Goal: Check status: Check status

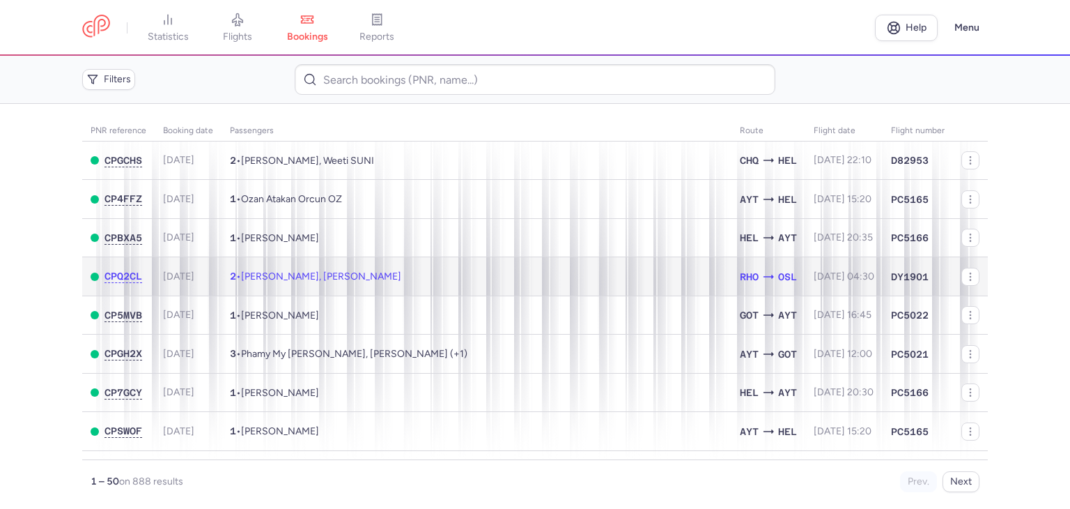
click at [355, 277] on span "[PERSON_NAME], [PERSON_NAME]" at bounding box center [321, 276] width 160 height 12
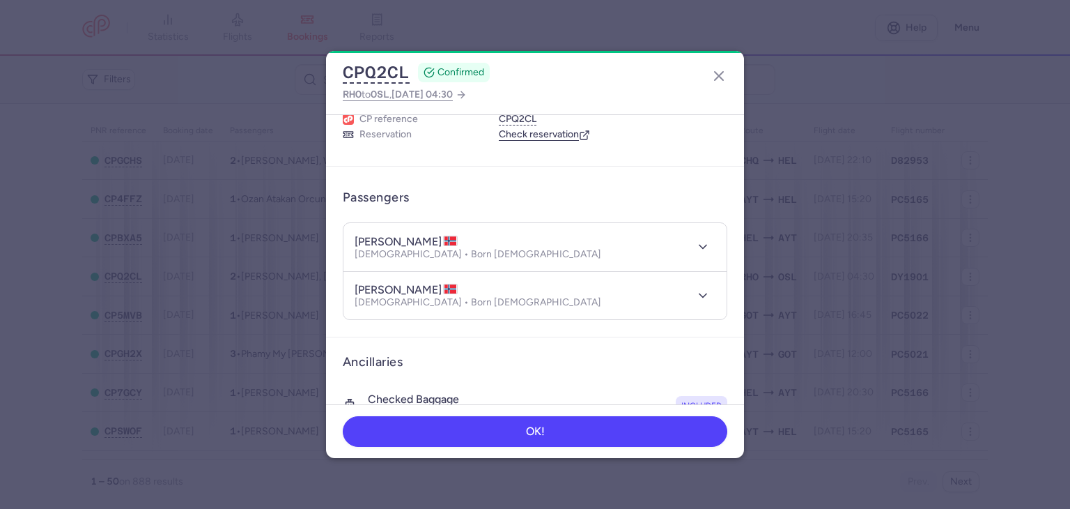
scroll to position [61, 0]
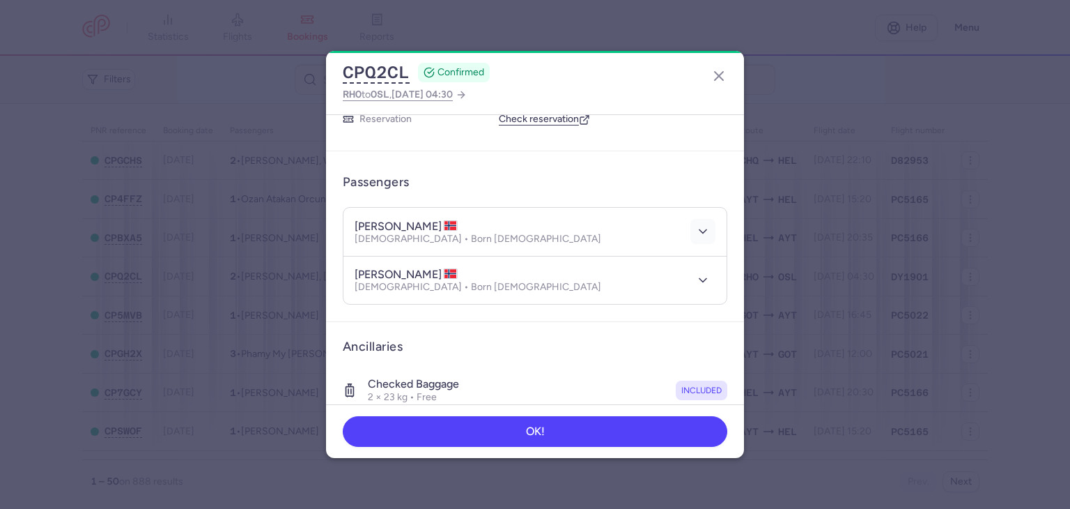
click at [693, 239] on button "button" at bounding box center [702, 231] width 25 height 25
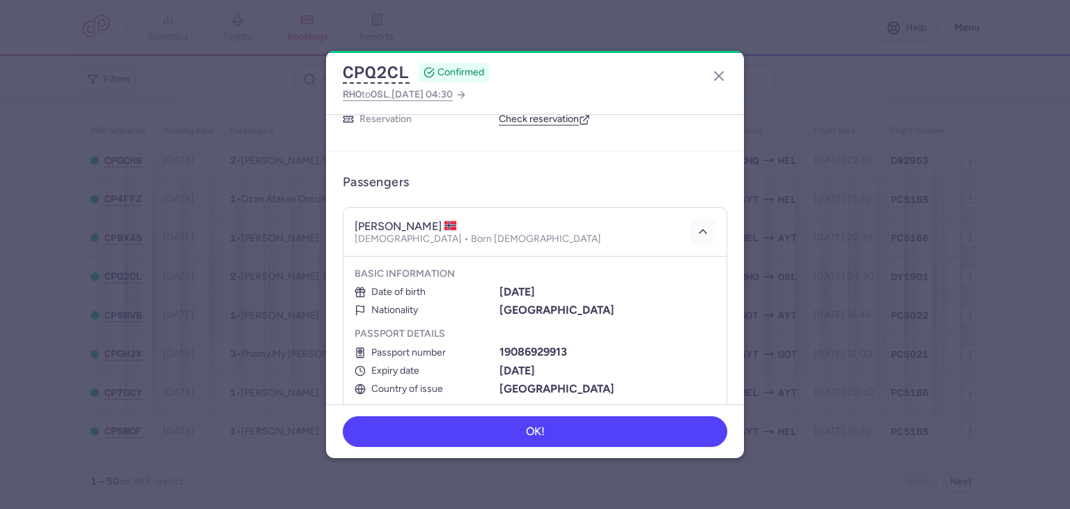
click at [702, 221] on button "button" at bounding box center [702, 231] width 25 height 25
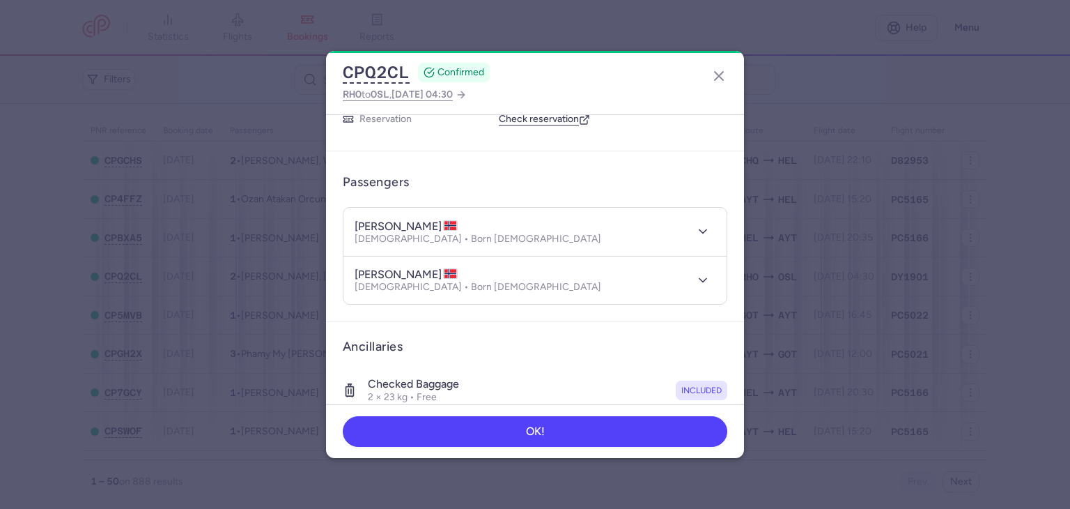
drag, startPoint x: 745, startPoint y: 221, endPoint x: 741, endPoint y: 240, distance: 20.1
click at [741, 240] on dialog "CPQ2CL CONFIRMED RHO to OSL , [DATE] 04:30 General information CP reference CPQ…" at bounding box center [535, 254] width 1026 height 407
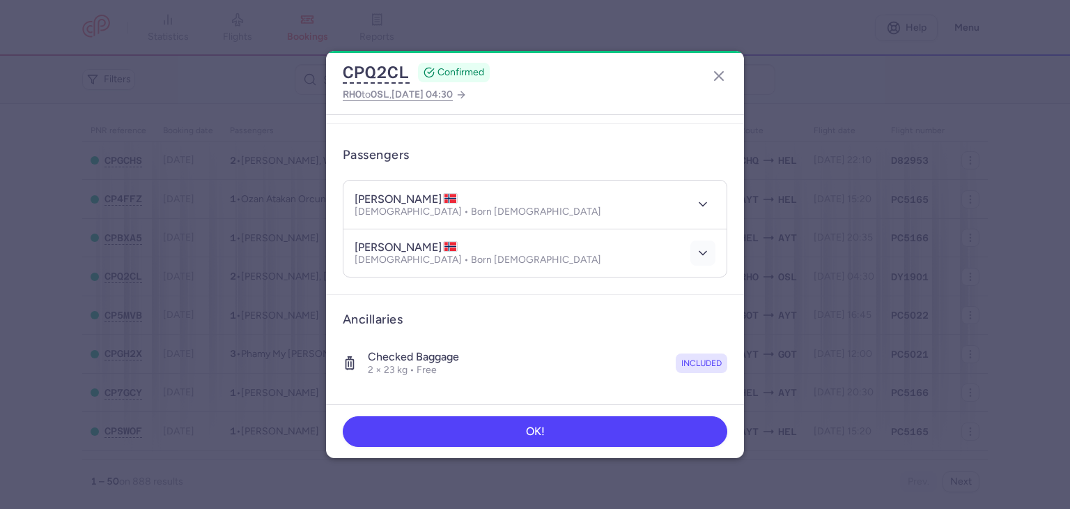
scroll to position [92, 0]
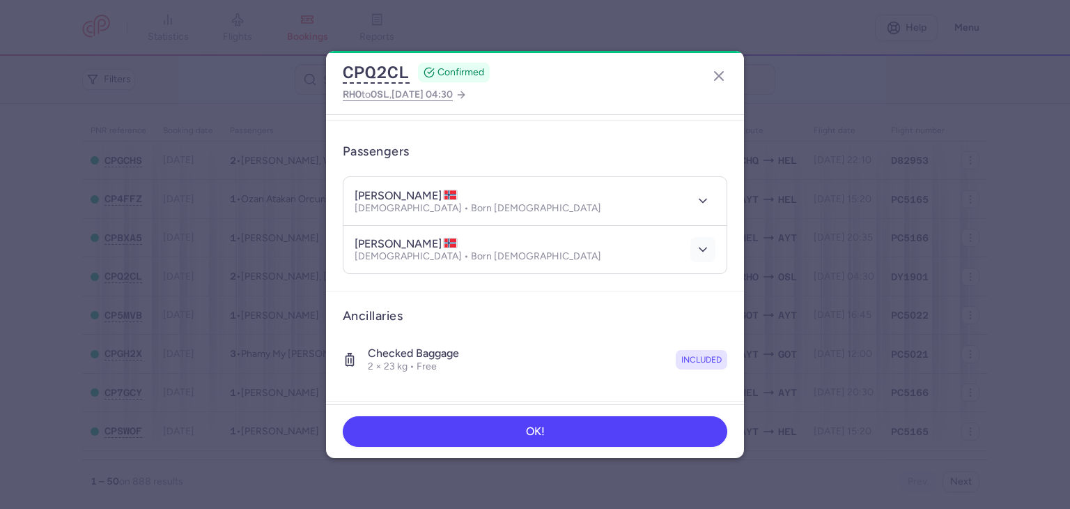
click at [697, 242] on icon "button" at bounding box center [703, 249] width 14 height 14
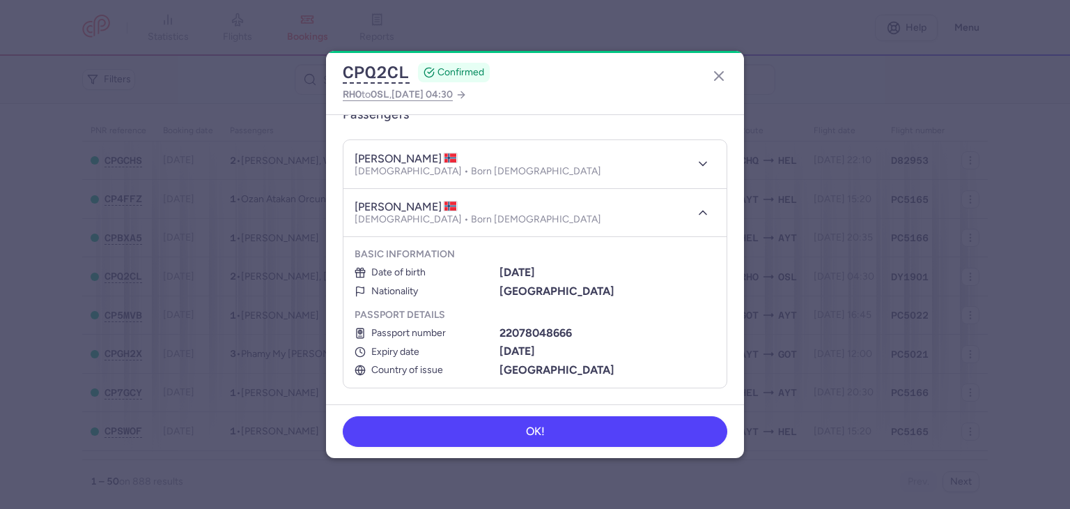
scroll to position [132, 0]
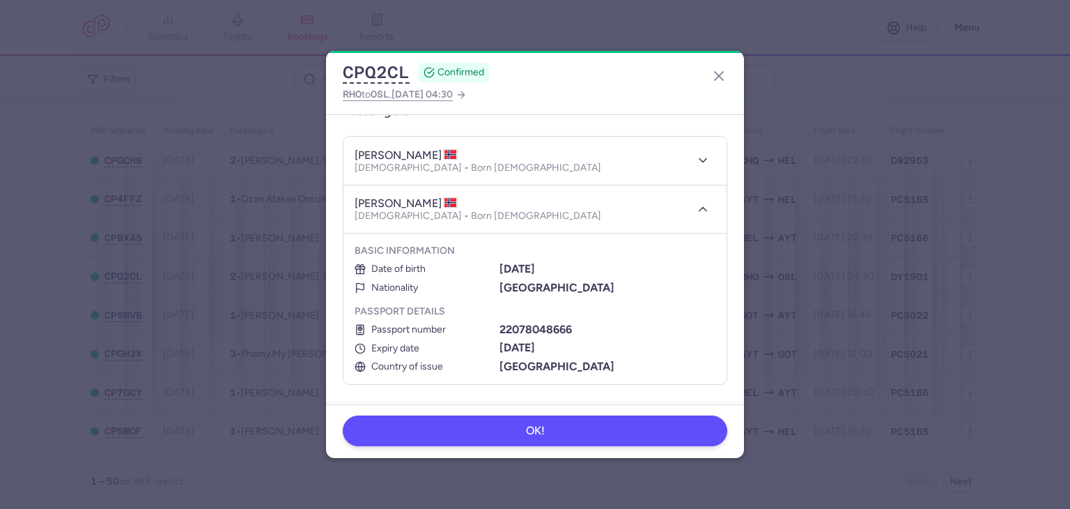
drag, startPoint x: 656, startPoint y: 451, endPoint x: 653, endPoint y: 440, distance: 11.5
click at [656, 451] on footer "OK!" at bounding box center [535, 431] width 418 height 54
click at [652, 438] on button "OK!" at bounding box center [535, 430] width 385 height 31
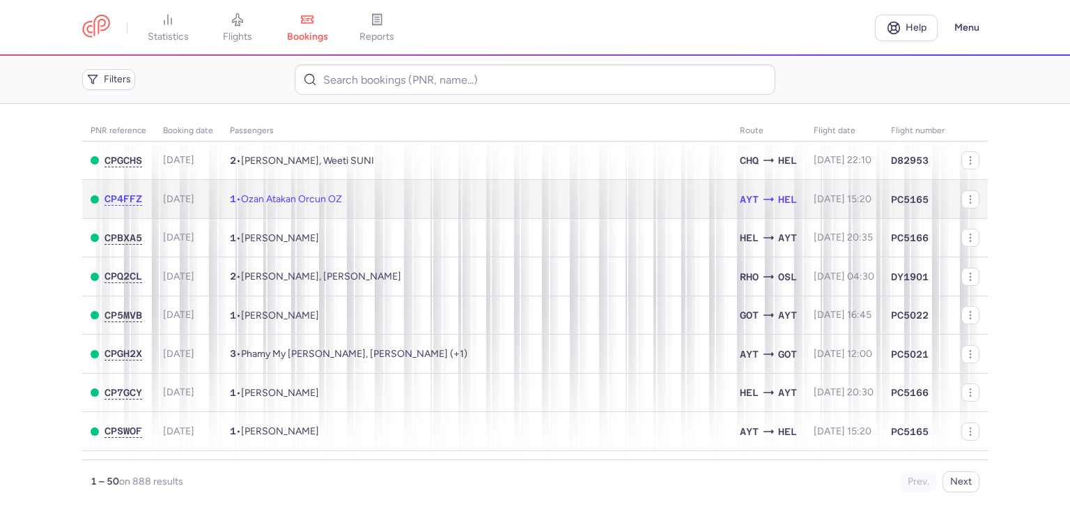
click at [474, 199] on td "1 • Ozan Atakan Orcun OZ" at bounding box center [477, 199] width 510 height 39
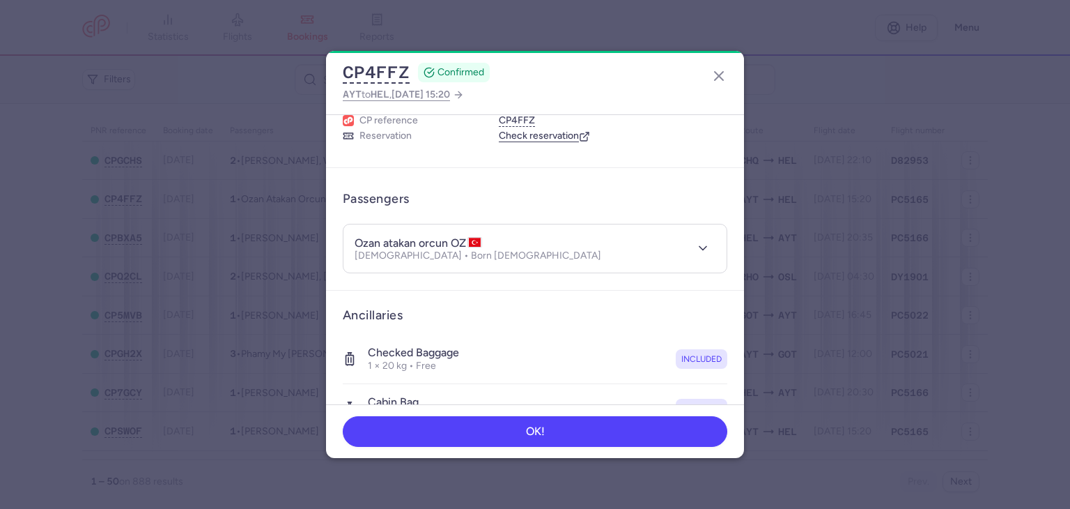
scroll to position [56, 0]
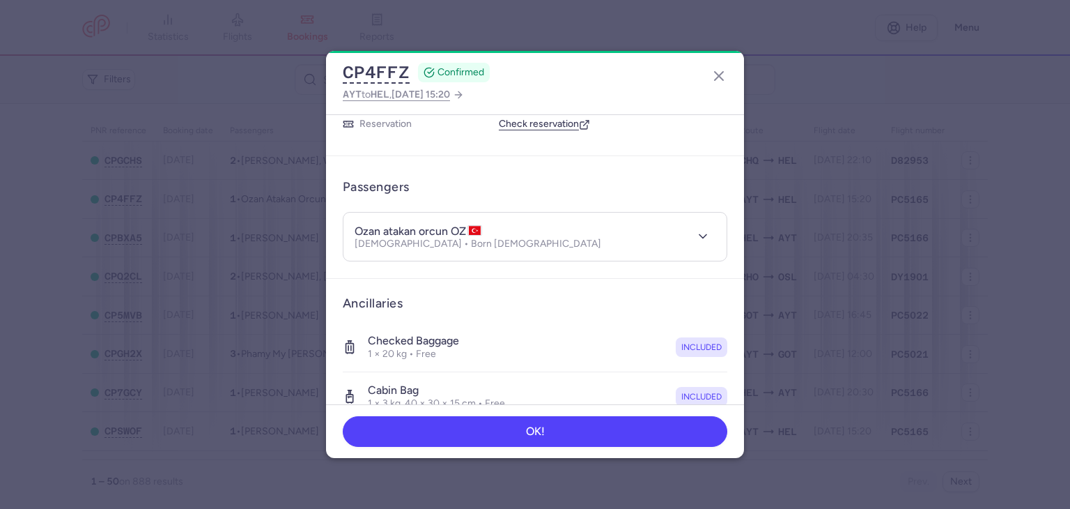
click at [685, 231] on div at bounding box center [700, 236] width 31 height 25
click at [690, 239] on button "button" at bounding box center [702, 236] width 25 height 25
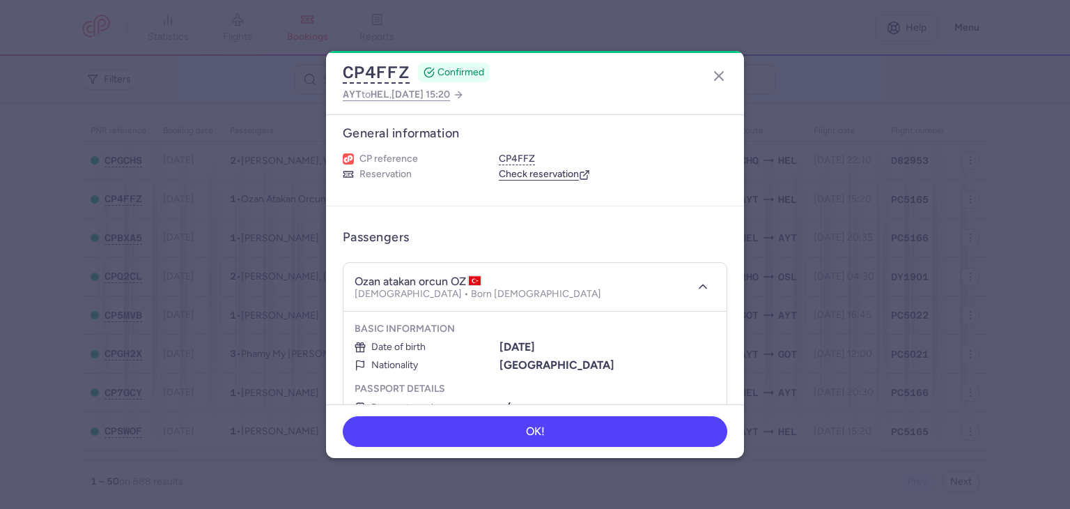
scroll to position [0, 0]
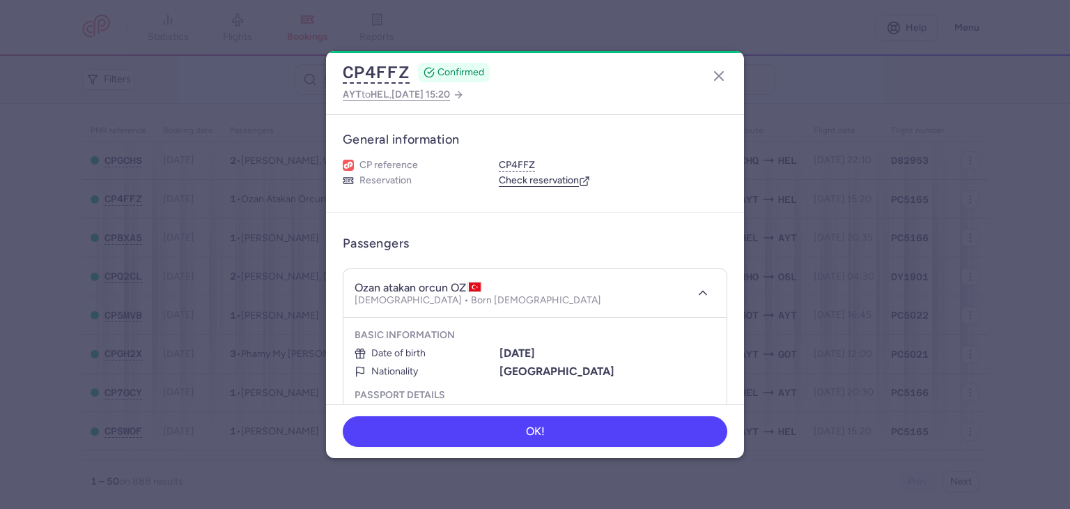
click at [744, 194] on dialog "CP4FFZ CONFIRMED AYT to [GEOGRAPHIC_DATA] , [DATE] 15:20 General information CP…" at bounding box center [535, 254] width 1026 height 407
drag, startPoint x: 744, startPoint y: 193, endPoint x: 744, endPoint y: 229, distance: 35.5
click at [744, 229] on dialog "CP4FFZ CONFIRMED AYT to [GEOGRAPHIC_DATA] , [DATE] 15:20 General information CP…" at bounding box center [535, 254] width 1026 height 407
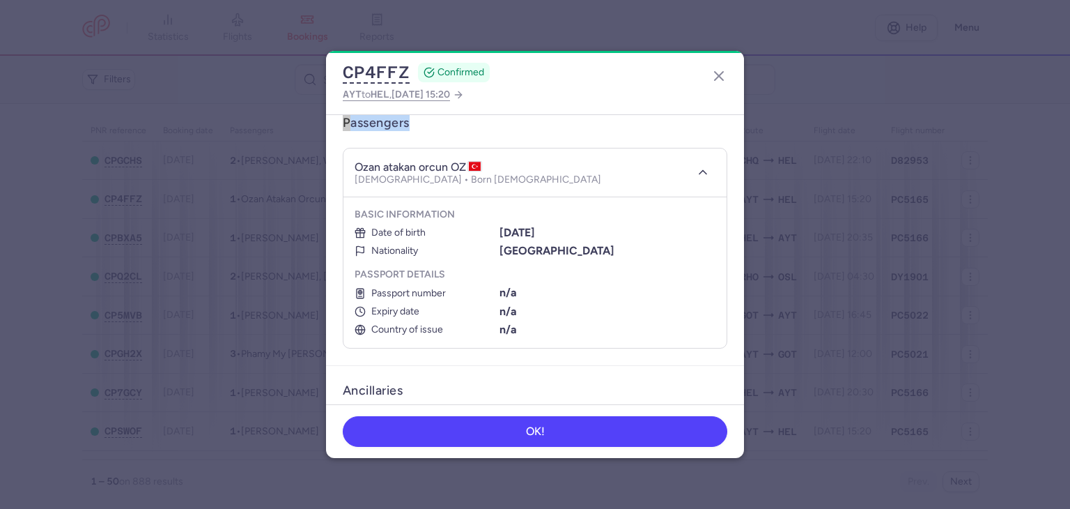
scroll to position [134, 0]
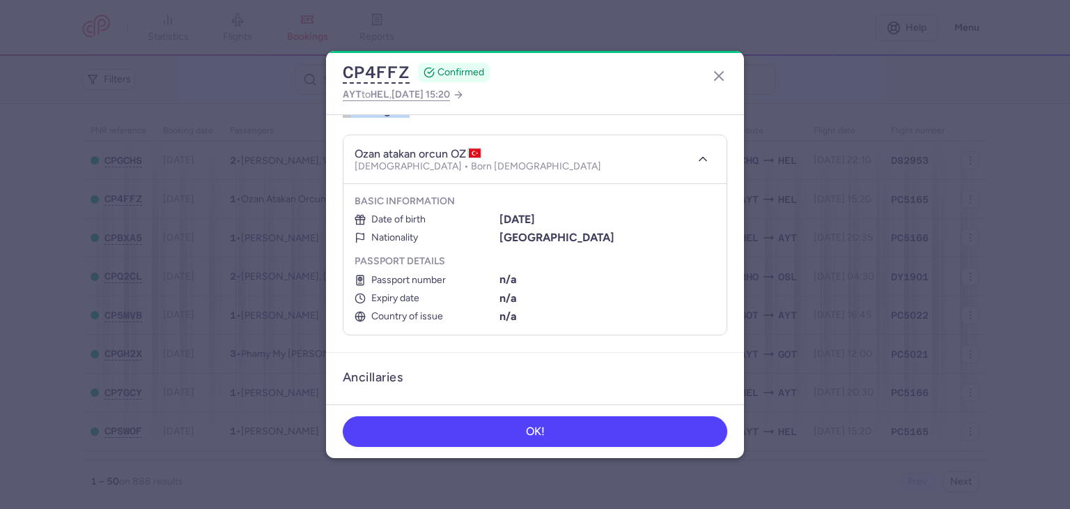
click at [654, 446] on div "OK!" at bounding box center [535, 431] width 385 height 31
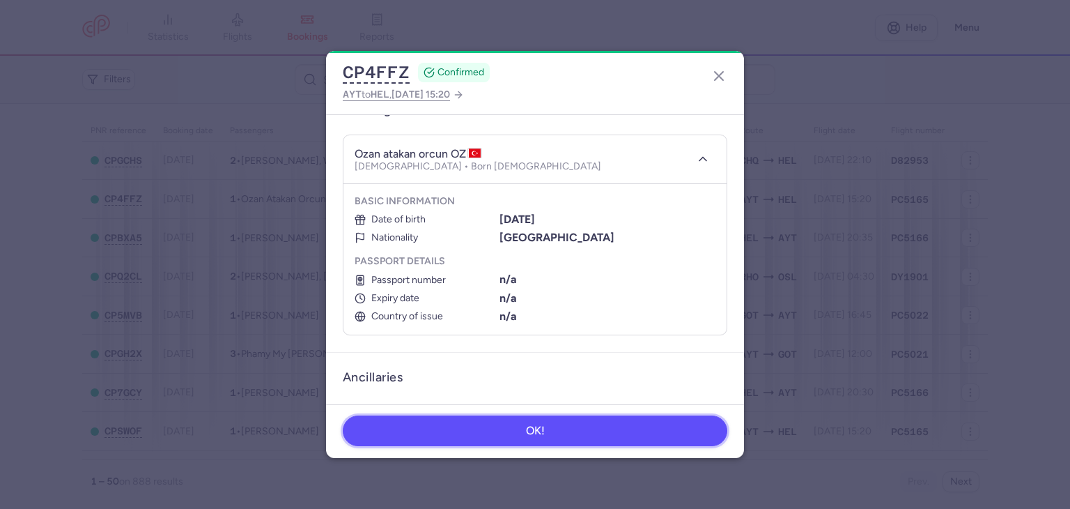
click at [665, 431] on button "OK!" at bounding box center [535, 430] width 385 height 31
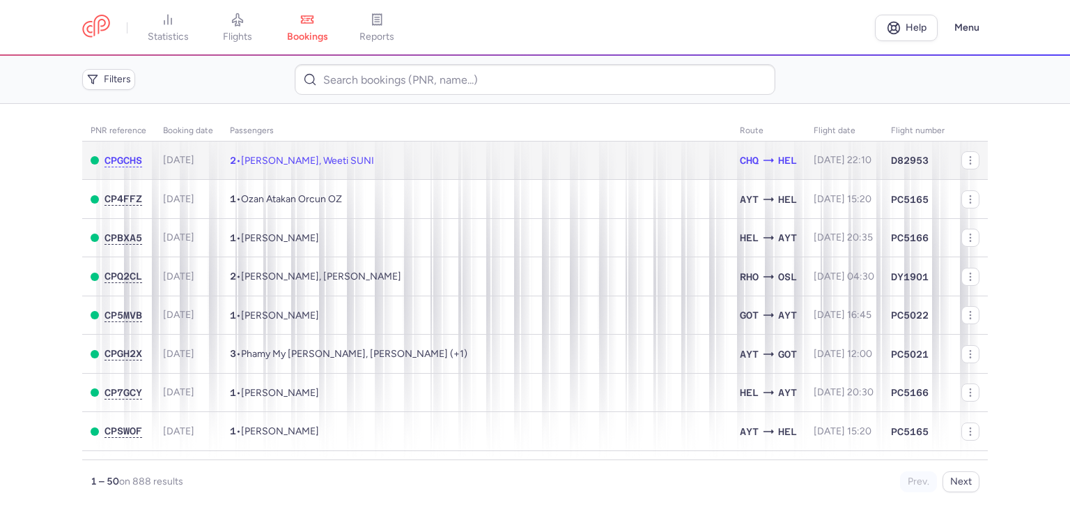
click at [413, 171] on td "2 • [PERSON_NAME], Weeti SUNI" at bounding box center [477, 160] width 510 height 38
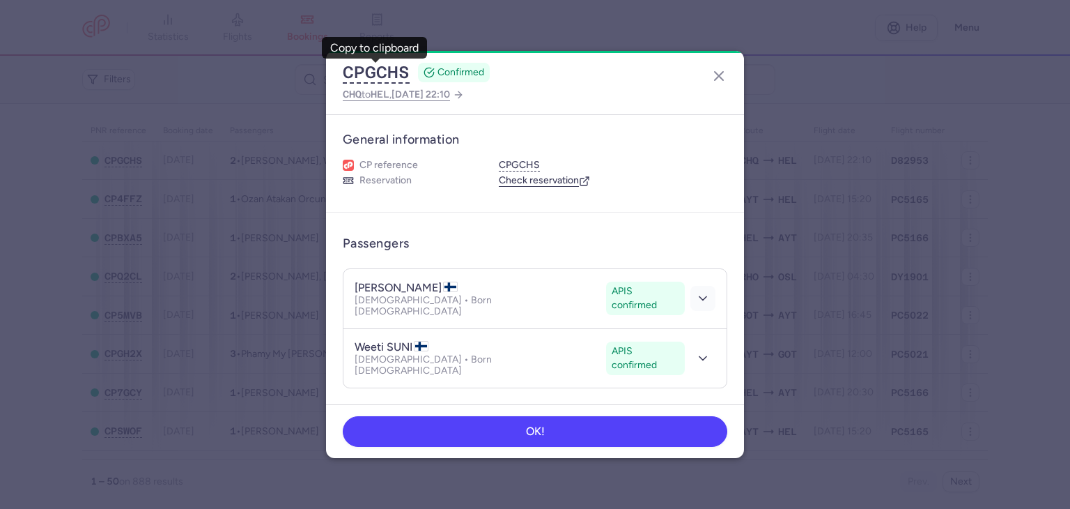
click at [699, 296] on button "button" at bounding box center [702, 298] width 25 height 25
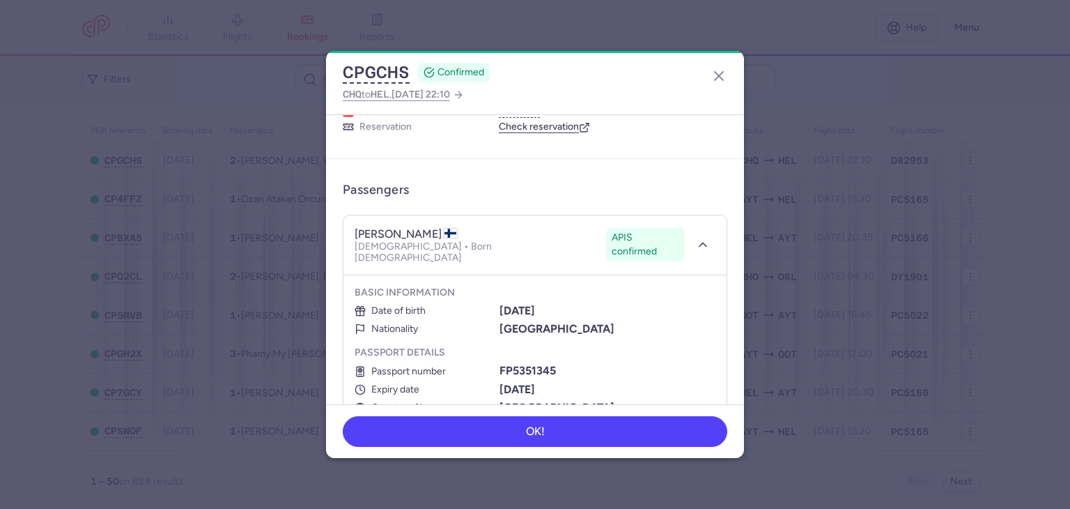
scroll to position [100, 0]
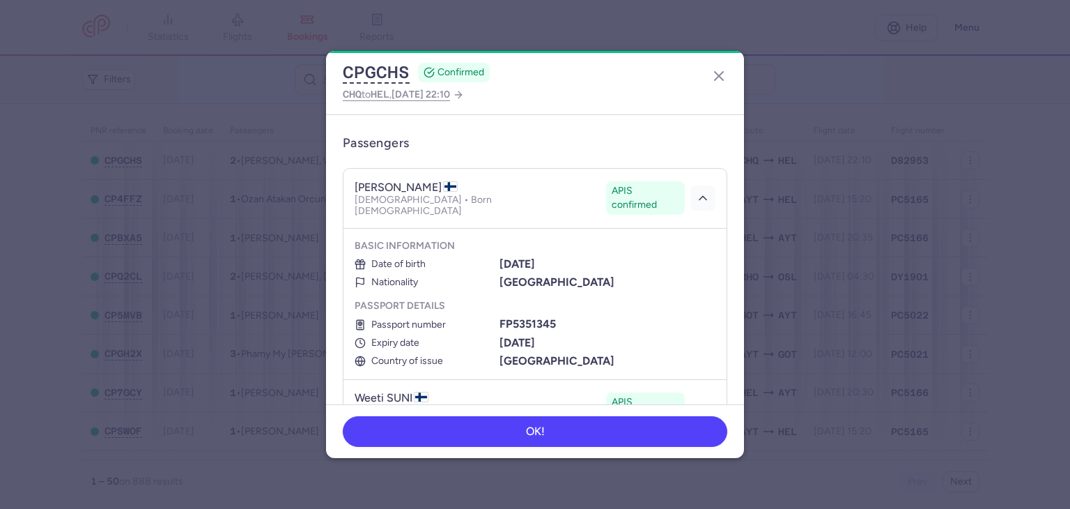
click at [699, 196] on polyline "button" at bounding box center [702, 197] width 7 height 3
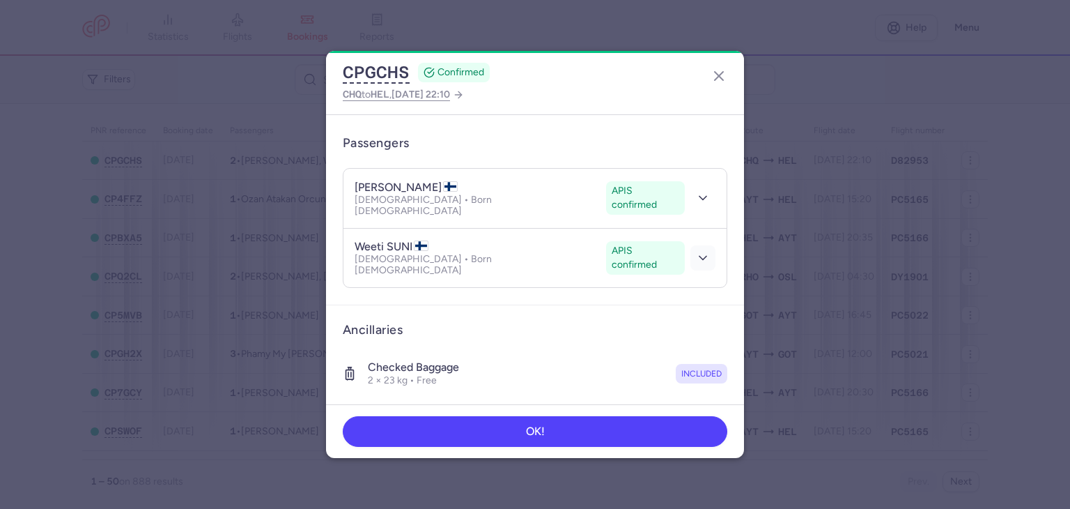
click at [690, 245] on button "button" at bounding box center [702, 257] width 25 height 25
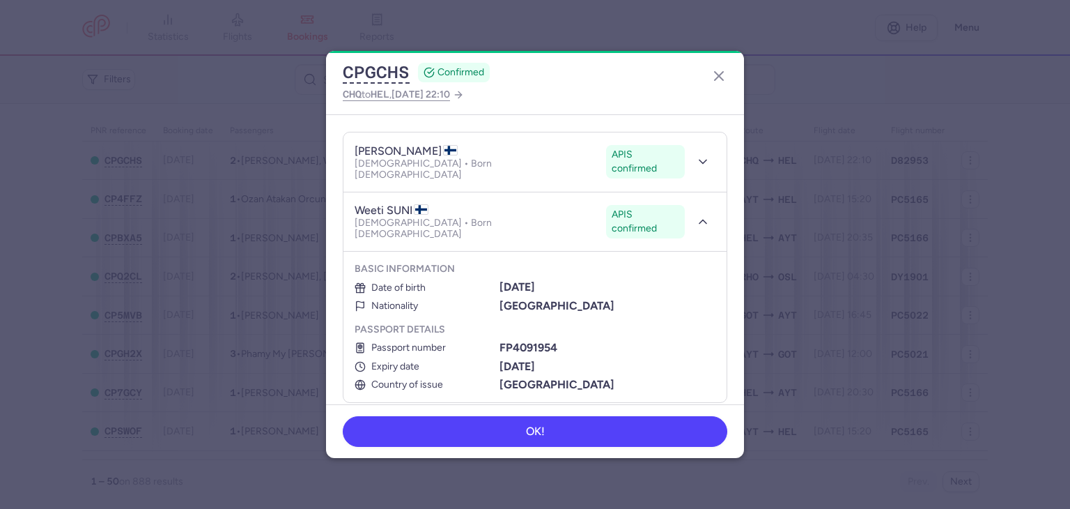
scroll to position [144, 0]
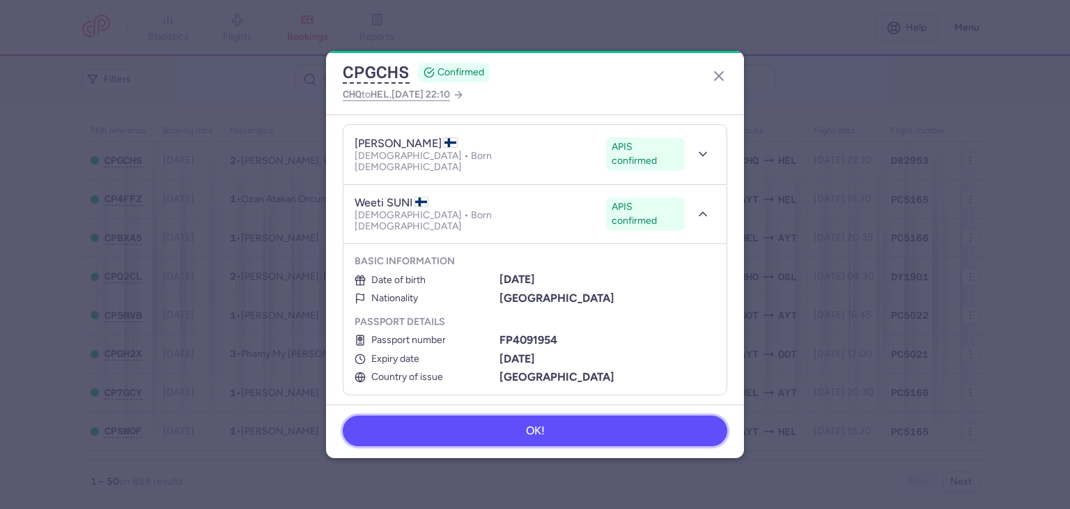
click at [669, 424] on button "OK!" at bounding box center [535, 430] width 385 height 31
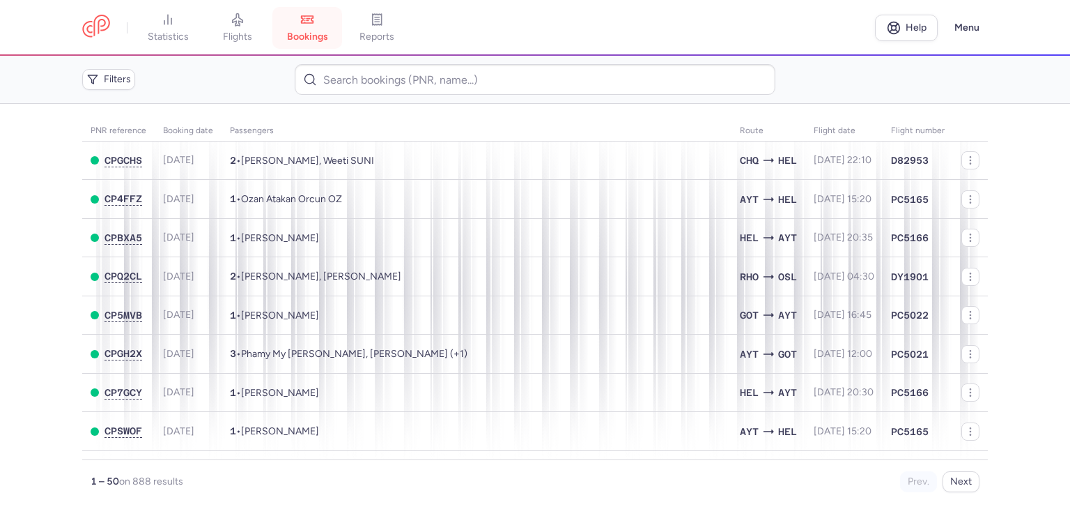
click at [312, 23] on icon at bounding box center [308, 19] width 12 height 7
